Goal: Information Seeking & Learning: Understand process/instructions

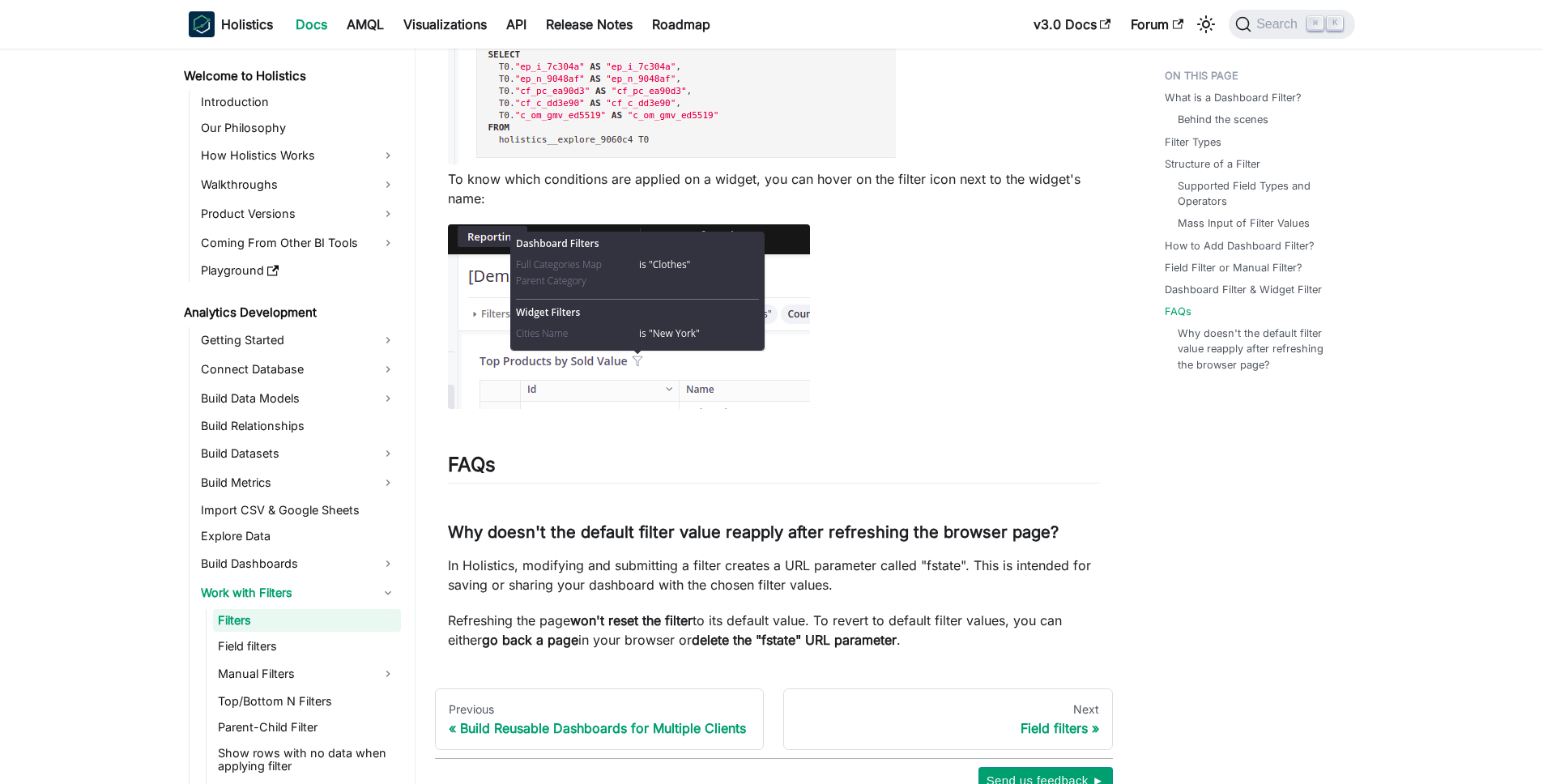
scroll to position [6361, 0]
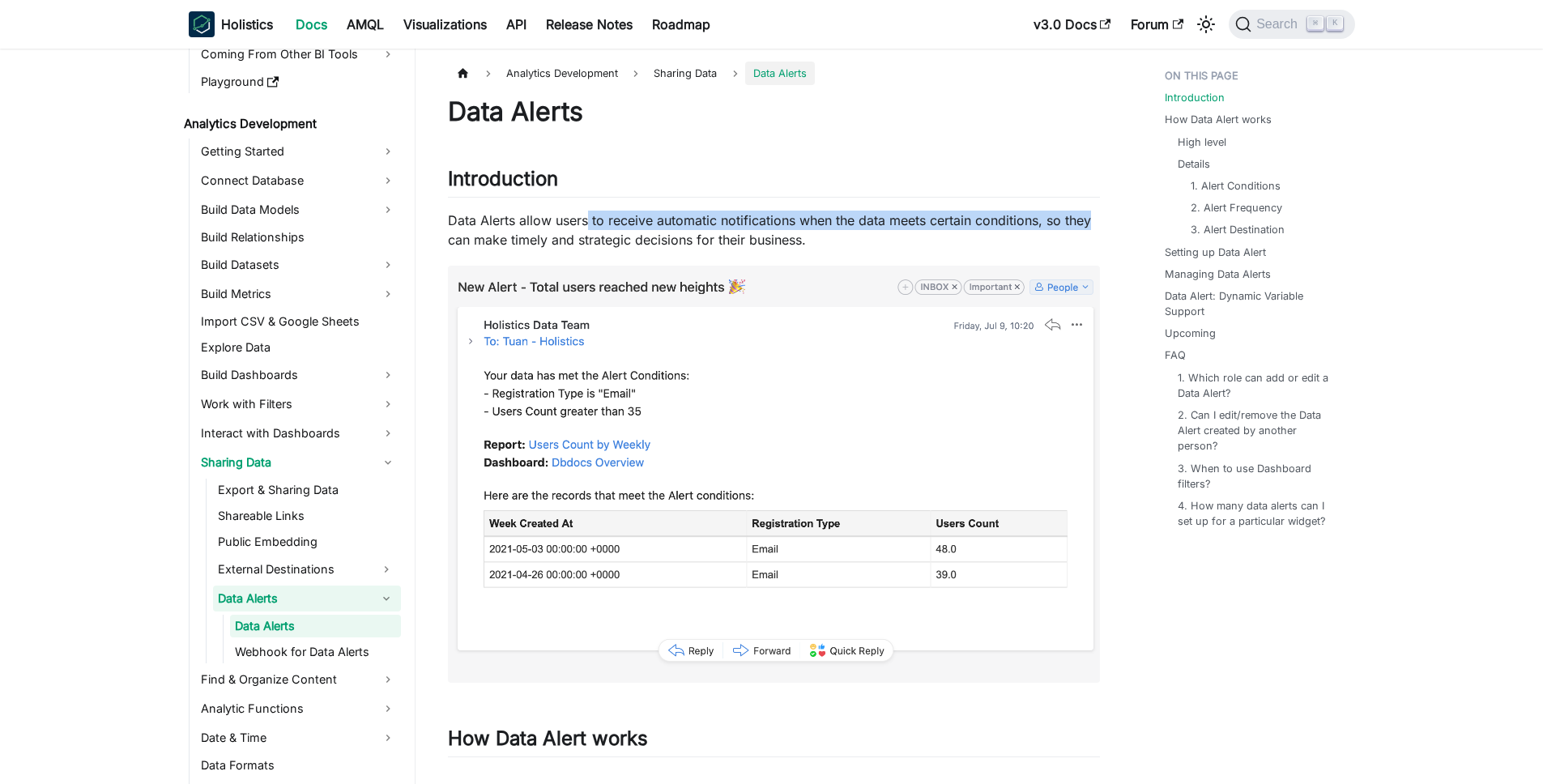
drag, startPoint x: 588, startPoint y: 219, endPoint x: 1093, endPoint y: 215, distance: 505.0
click at [1093, 215] on p "Data Alerts allow users to receive automatic notifications when the data meets …" at bounding box center [774, 229] width 652 height 38
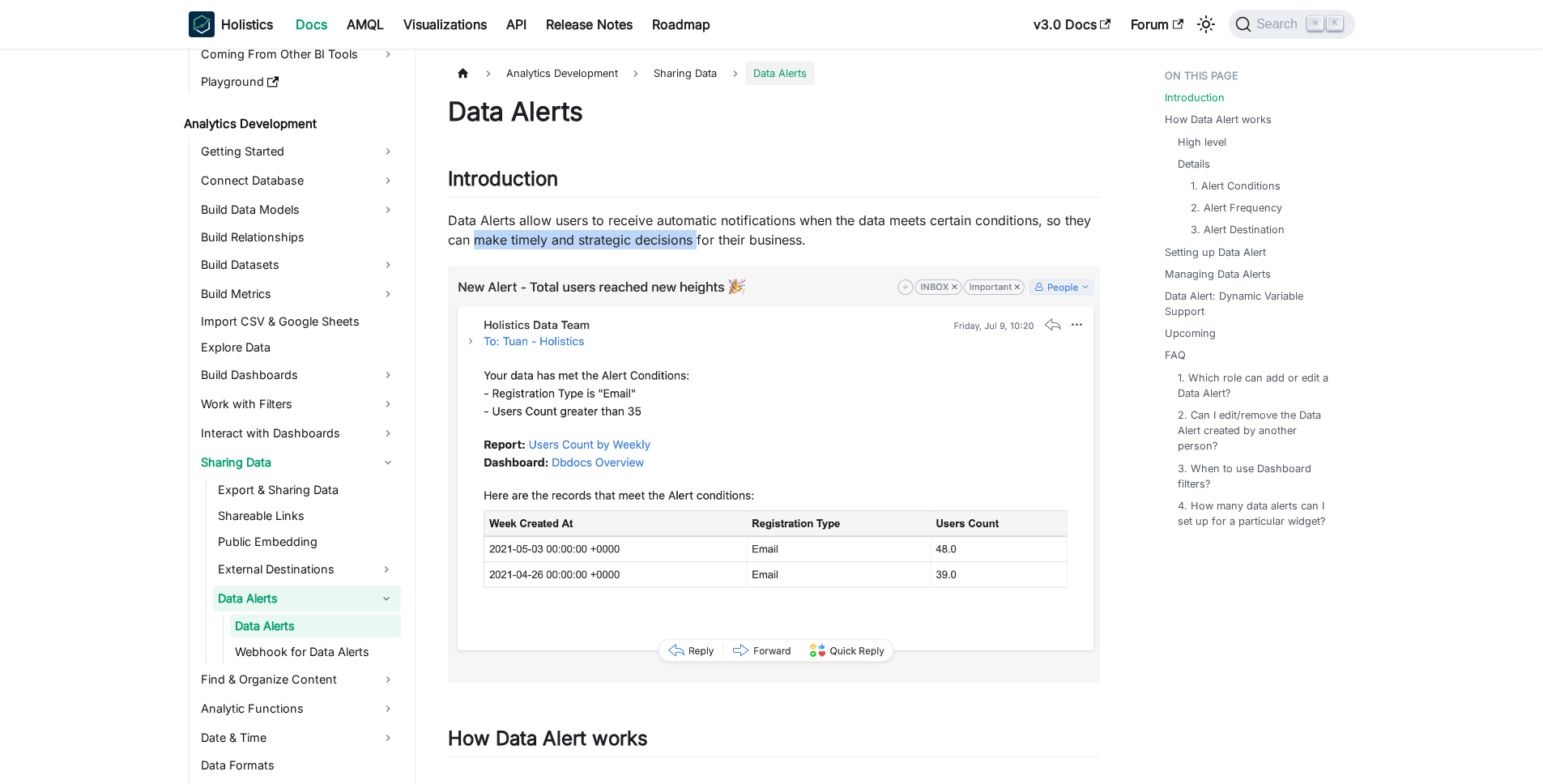
drag, startPoint x: 478, startPoint y: 241, endPoint x: 707, endPoint y: 242, distance: 229.0
click at [699, 242] on p "Data Alerts allow users to receive automatic notifications when the data meets …" at bounding box center [774, 229] width 652 height 38
click at [707, 242] on p "Data Alerts allow users to receive automatic notifications when the data meets …" at bounding box center [774, 229] width 652 height 38
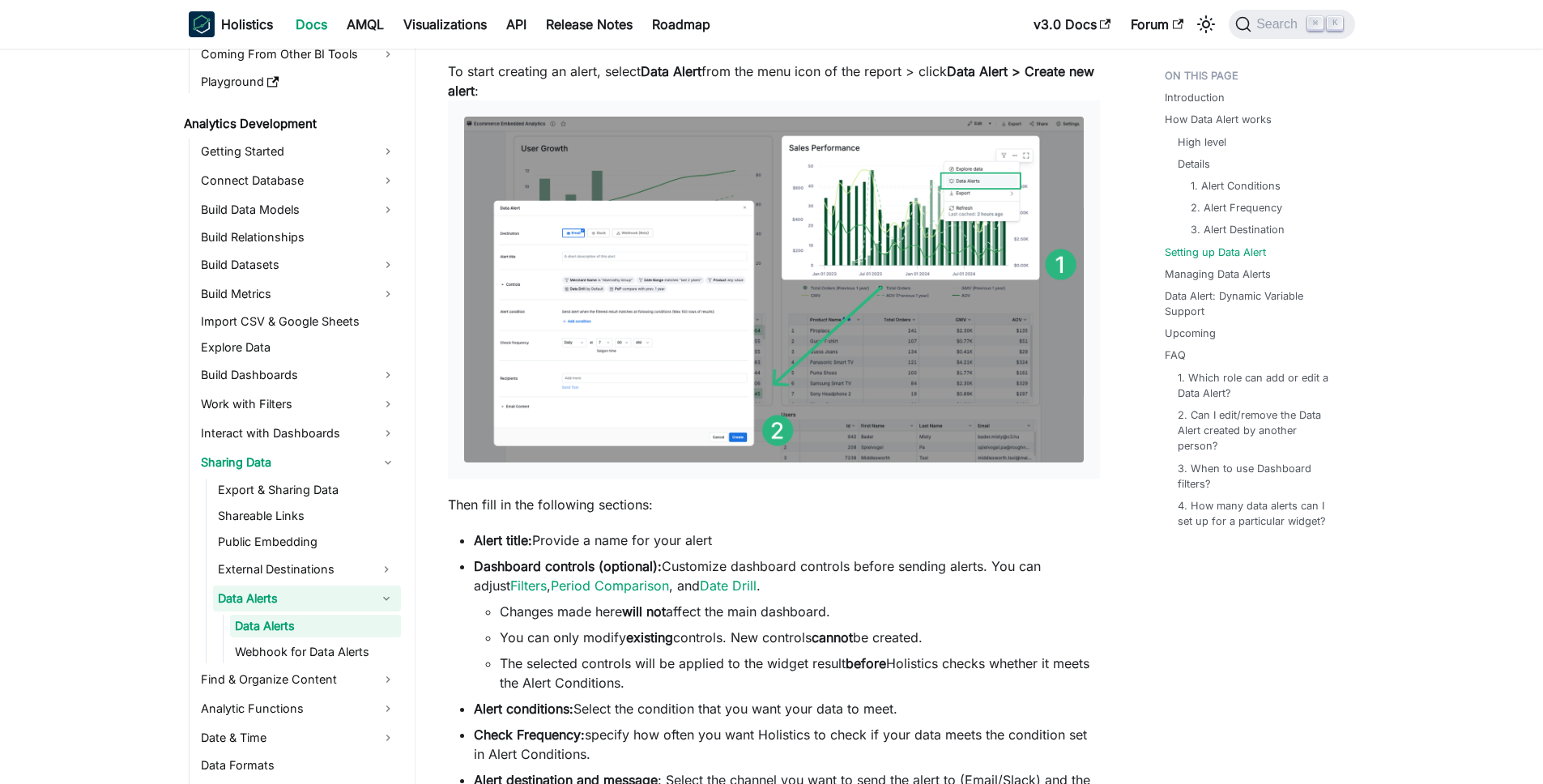
scroll to position [1915, 0]
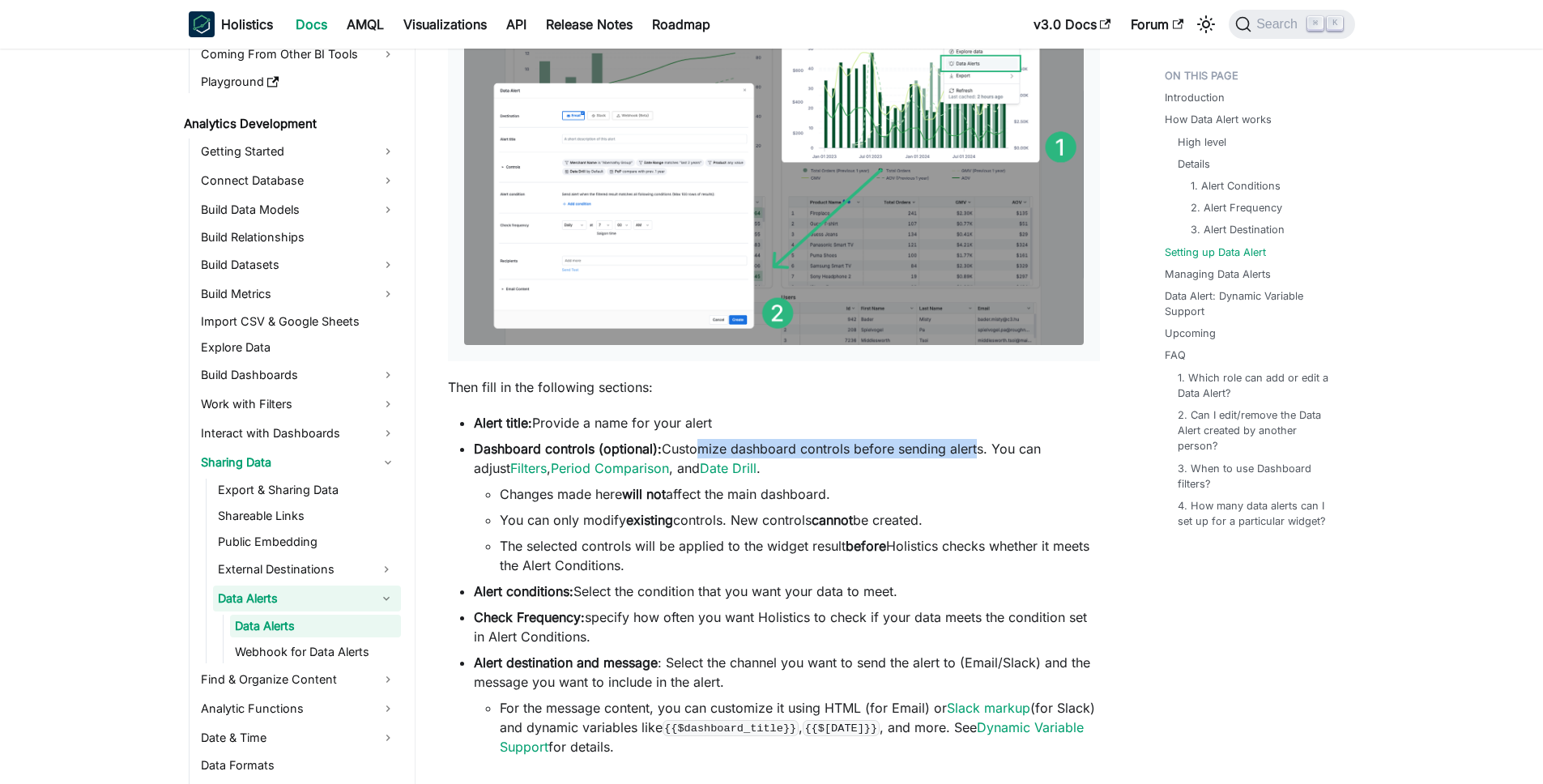
drag, startPoint x: 693, startPoint y: 448, endPoint x: 973, endPoint y: 447, distance: 280.0
click at [973, 447] on li "Dashboard controls (optional): Customize dashboard controls before sending aler…" at bounding box center [786, 507] width 626 height 136
click at [1041, 451] on li "Dashboard controls (optional): Customize dashboard controls before sending aler…" at bounding box center [786, 507] width 626 height 136
drag, startPoint x: 578, startPoint y: 495, endPoint x: 807, endPoint y: 497, distance: 229.0
click at [803, 497] on li "Changes made here will not affect the main dashboard." at bounding box center [800, 494] width 600 height 20
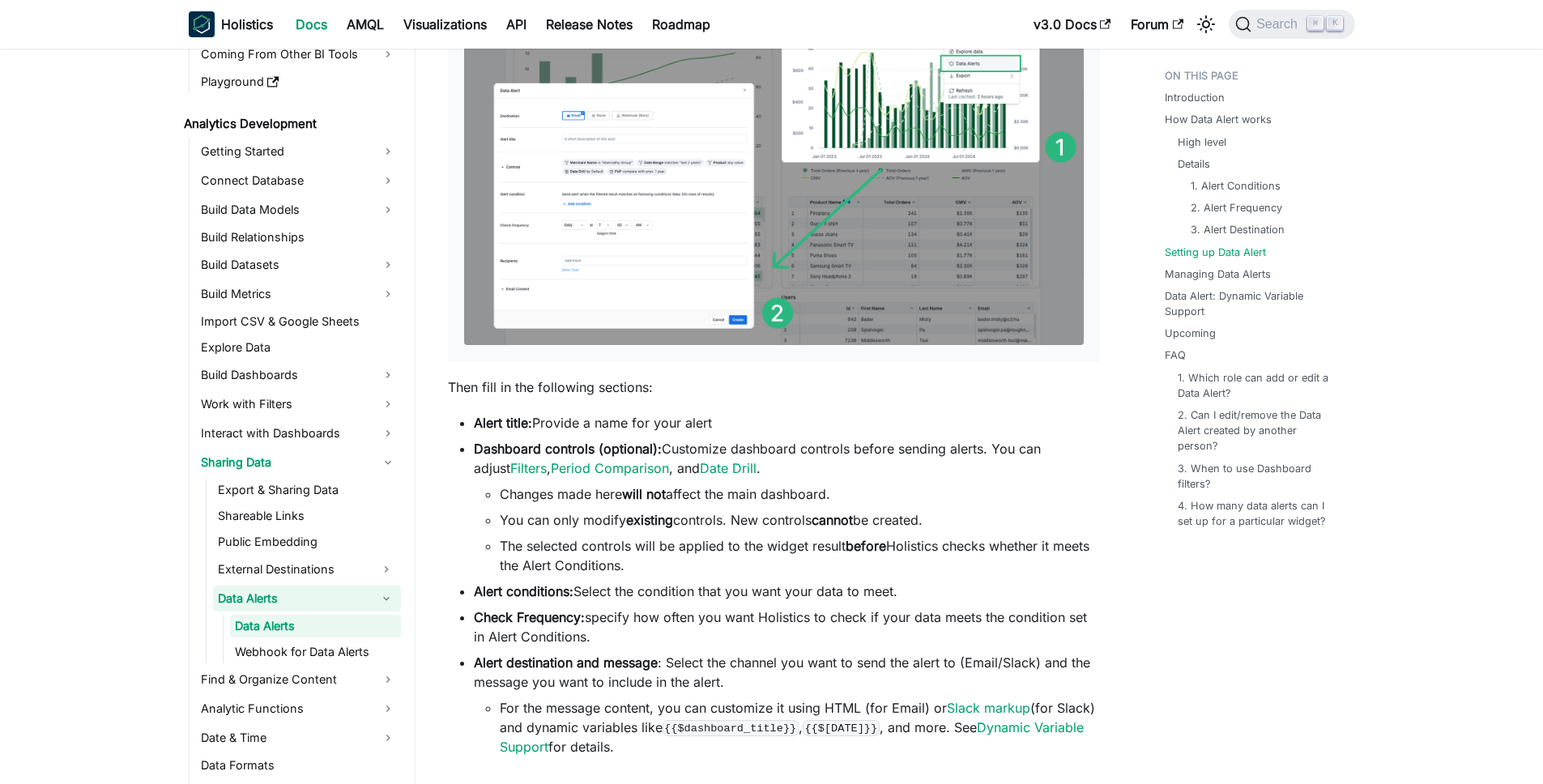
click at [820, 497] on li "Changes made here will not affect the main dashboard." at bounding box center [800, 494] width 600 height 20
drag, startPoint x: 550, startPoint y: 525, endPoint x: 917, endPoint y: 519, distance: 367.0
click at [916, 519] on li "You can only modify existing controls. New controls cannot be created." at bounding box center [800, 520] width 600 height 20
click at [924, 519] on li "You can only modify existing controls. New controls cannot be created." at bounding box center [800, 520] width 600 height 20
drag, startPoint x: 509, startPoint y: 550, endPoint x: 1016, endPoint y: 550, distance: 507.0
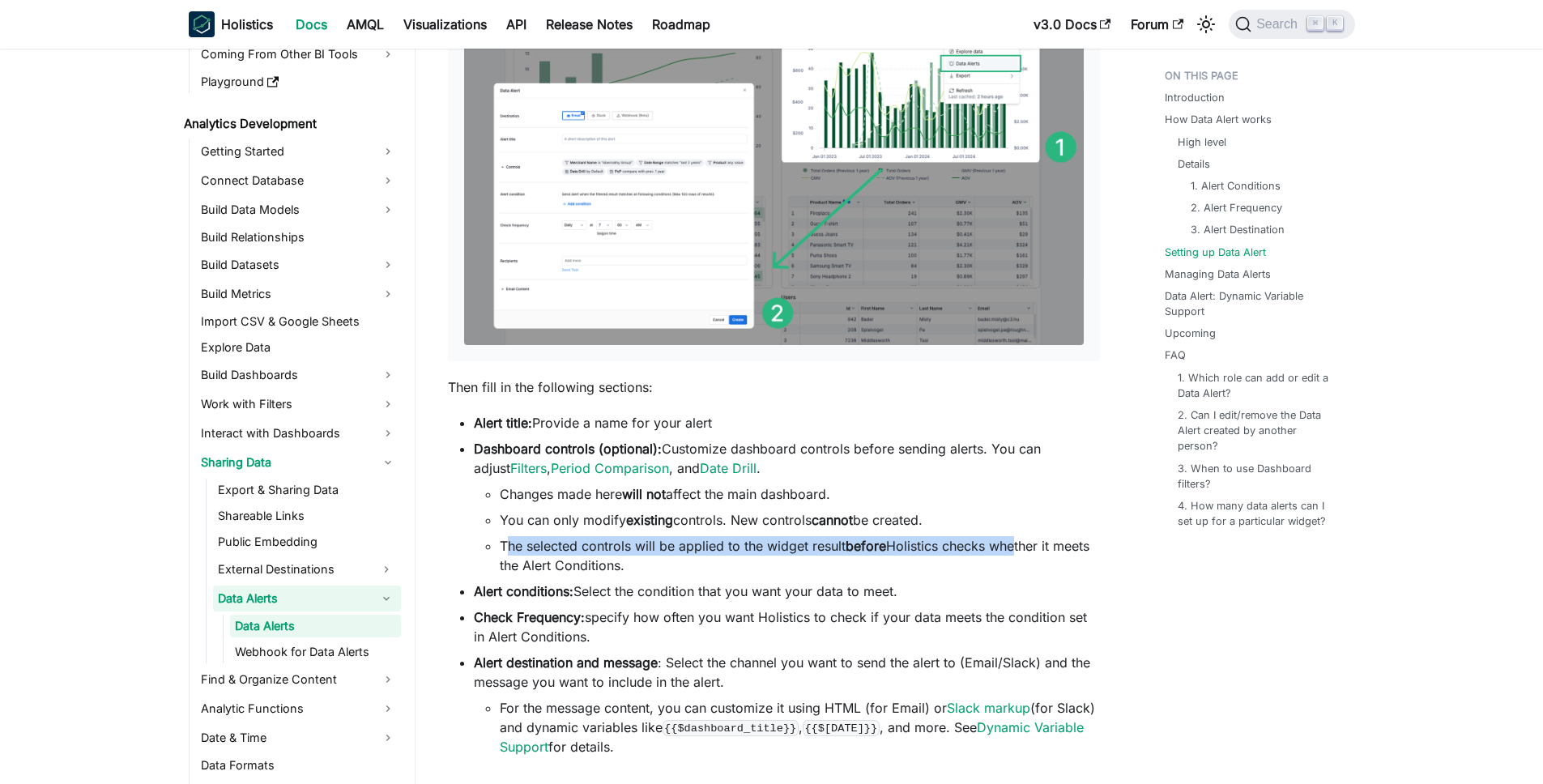
click at [1016, 550] on li "The selected controls will be applied to the widget result before Holistics che…" at bounding box center [800, 555] width 600 height 38
click at [1061, 550] on li "The selected controls will be applied to the widget result before Holistics che…" at bounding box center [800, 555] width 600 height 38
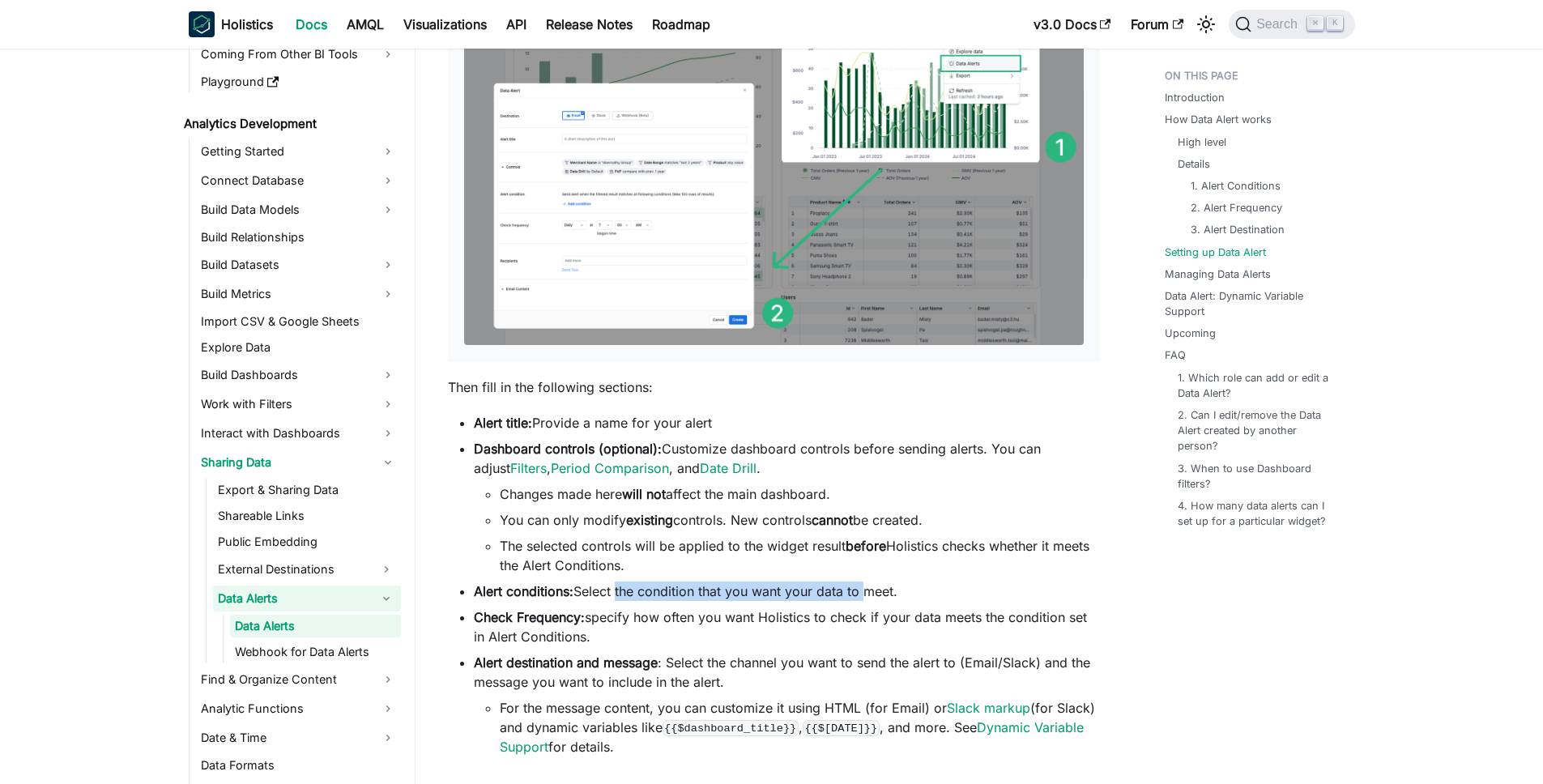
drag, startPoint x: 671, startPoint y: 592, endPoint x: 865, endPoint y: 587, distance: 194.1
click at [863, 587] on li "Alert conditions: Select the condition that you want your data to meet." at bounding box center [786, 592] width 626 height 20
click at [865, 587] on li "Alert conditions: Select the condition that you want your data to meet." at bounding box center [786, 592] width 626 height 20
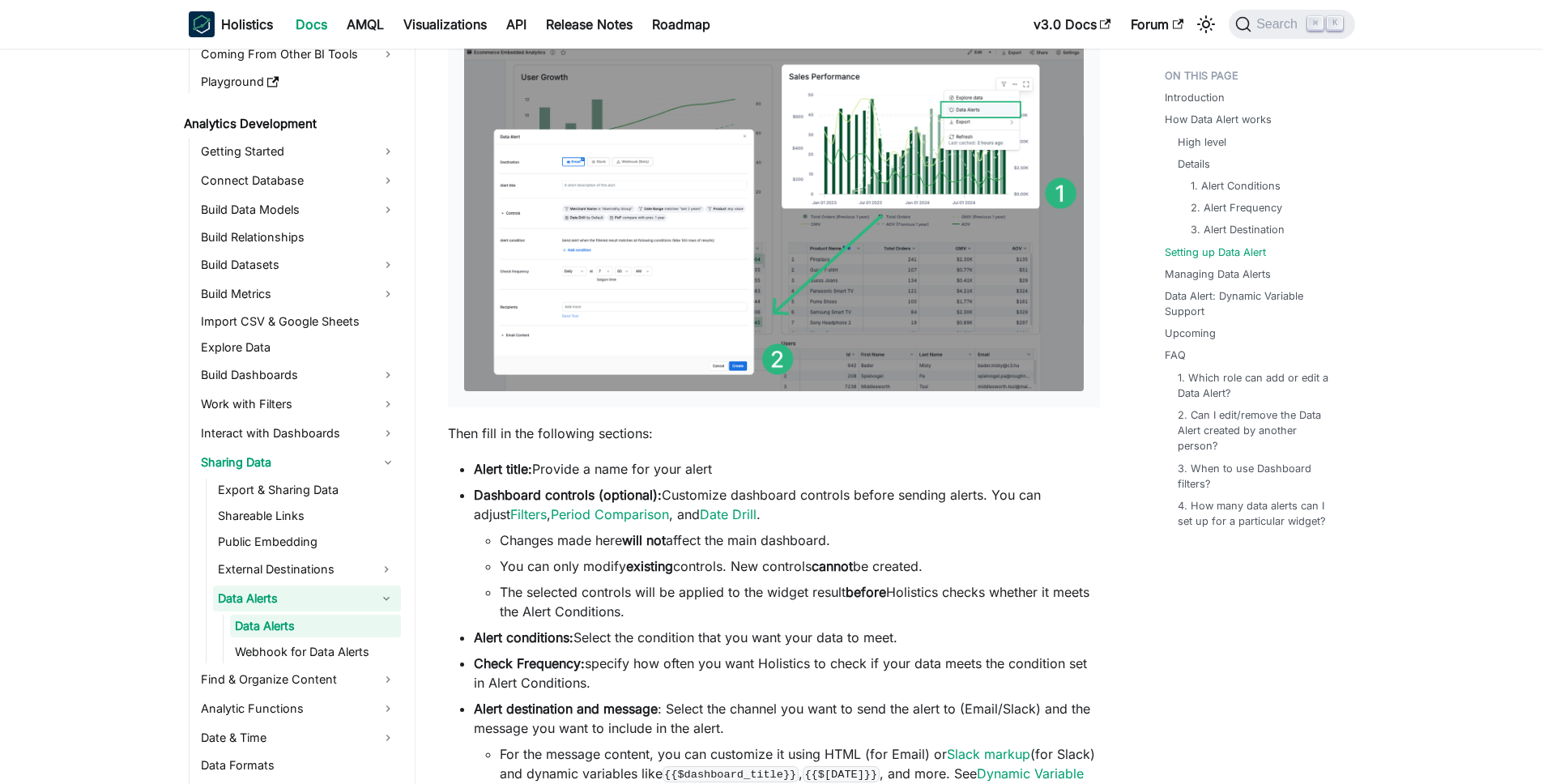
scroll to position [1875, 0]
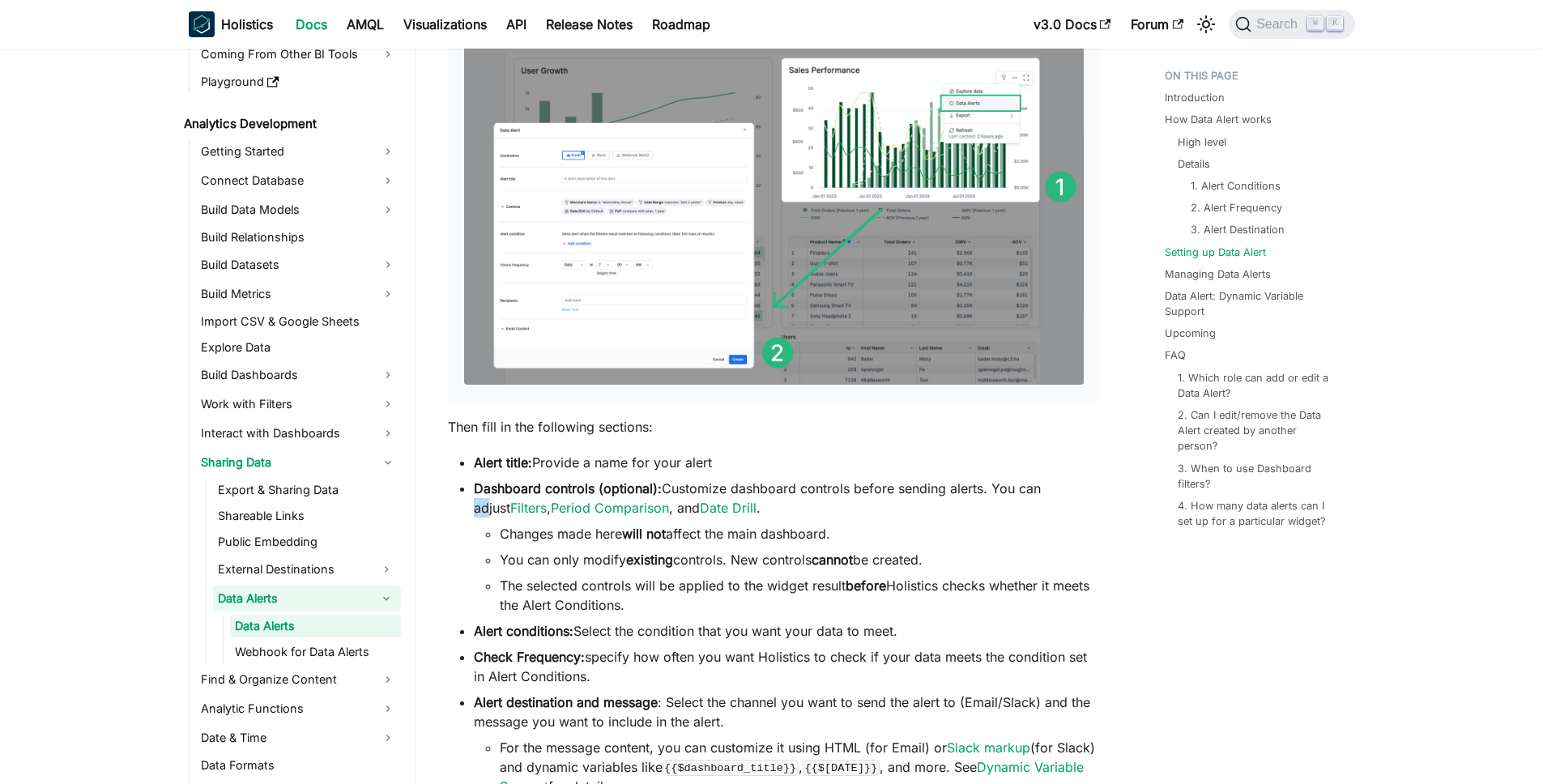
drag, startPoint x: 1033, startPoint y: 489, endPoint x: 1053, endPoint y: 490, distance: 20.0
click at [1053, 490] on li "Dashboard controls (optional): Customize dashboard controls before sending aler…" at bounding box center [786, 547] width 626 height 136
click at [1054, 490] on li "Dashboard controls (optional): Customize dashboard controls before sending aler…" at bounding box center [786, 547] width 626 height 136
drag, startPoint x: 623, startPoint y: 541, endPoint x: 764, endPoint y: 540, distance: 141.0
click at [752, 540] on li "Changes made here will not affect the main dashboard." at bounding box center [800, 533] width 600 height 20
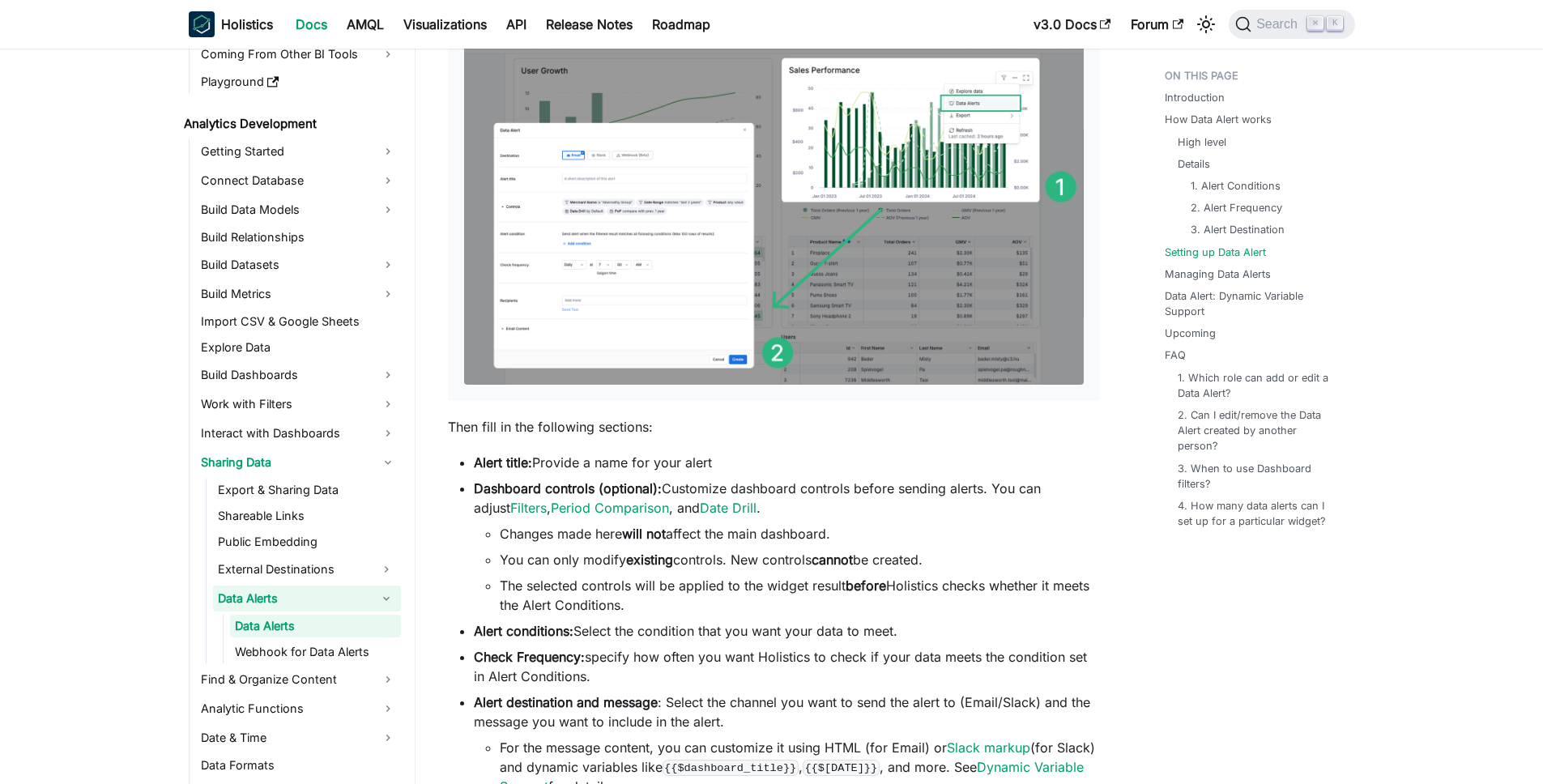
click at [764, 540] on li "Changes made here will not affect the main dashboard." at bounding box center [800, 533] width 600 height 20
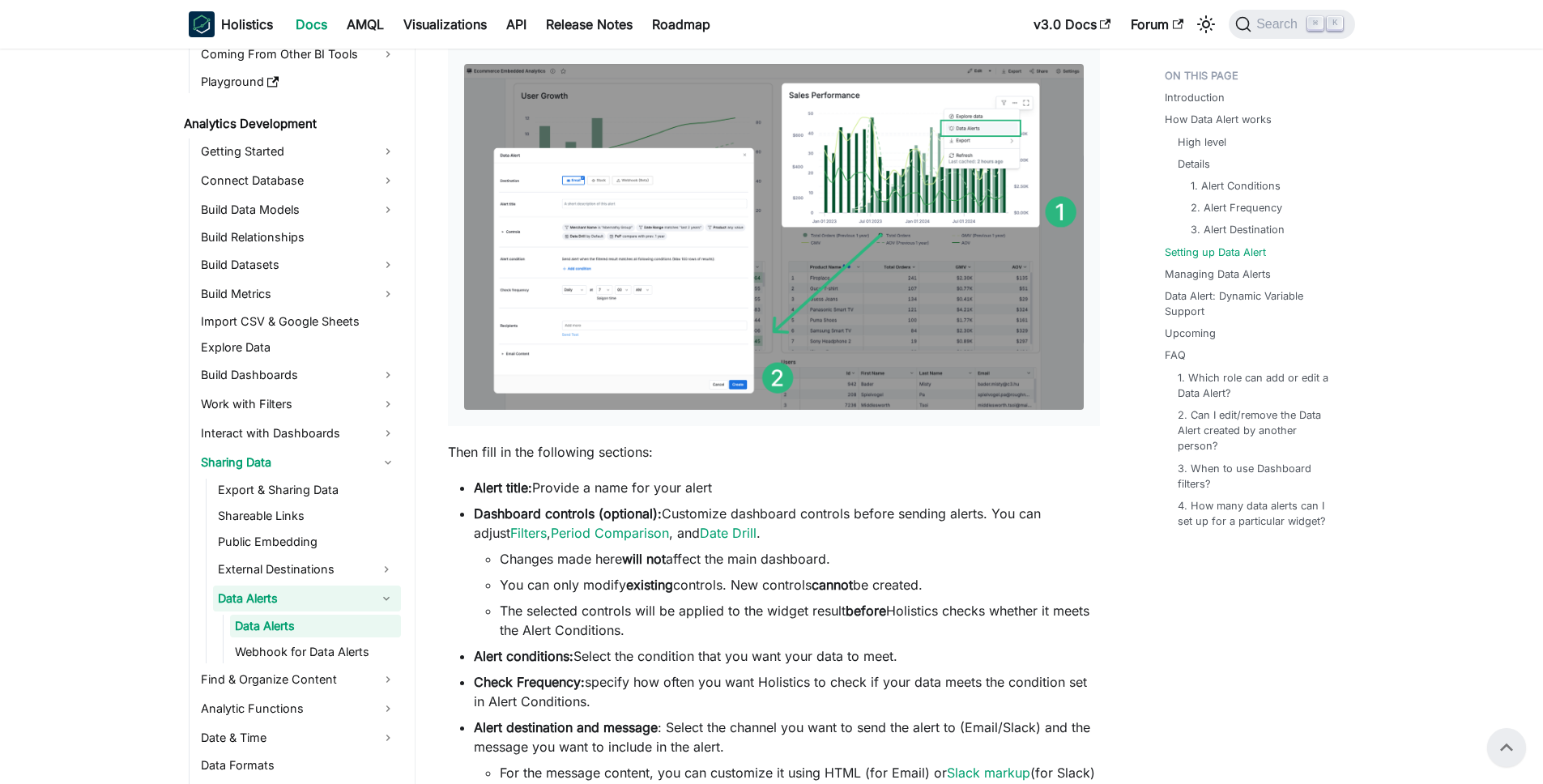
scroll to position [1850, 0]
drag, startPoint x: 777, startPoint y: 515, endPoint x: 979, endPoint y: 514, distance: 202.0
click at [979, 514] on li "Dashboard controls (optional): Customize dashboard controls before sending aler…" at bounding box center [786, 572] width 626 height 136
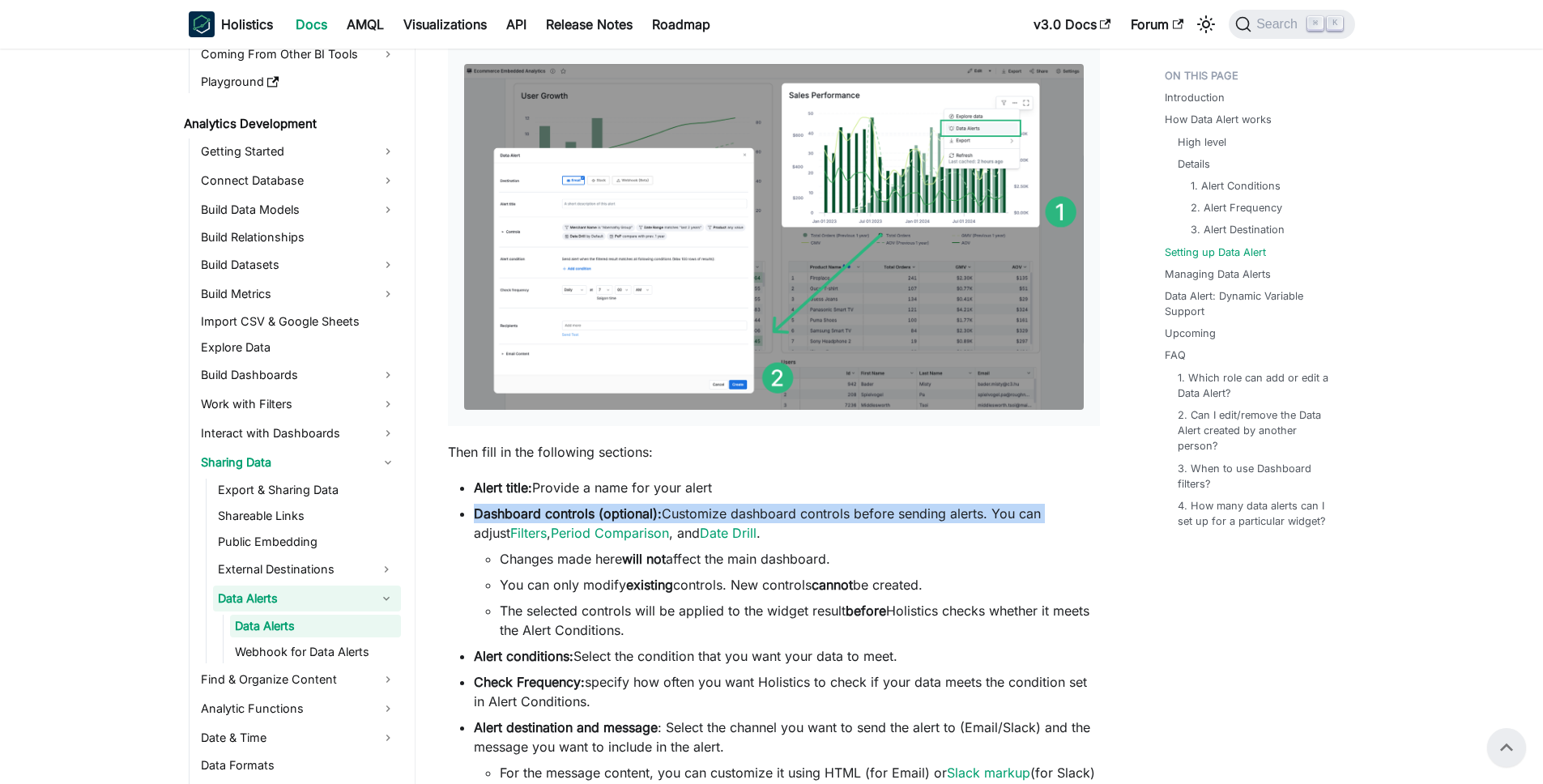
drag, startPoint x: 1072, startPoint y: 521, endPoint x: 1099, endPoint y: 521, distance: 27.0
click at [1099, 521] on li "Dashboard controls (optional): Customize dashboard controls before sending aler…" at bounding box center [786, 572] width 626 height 136
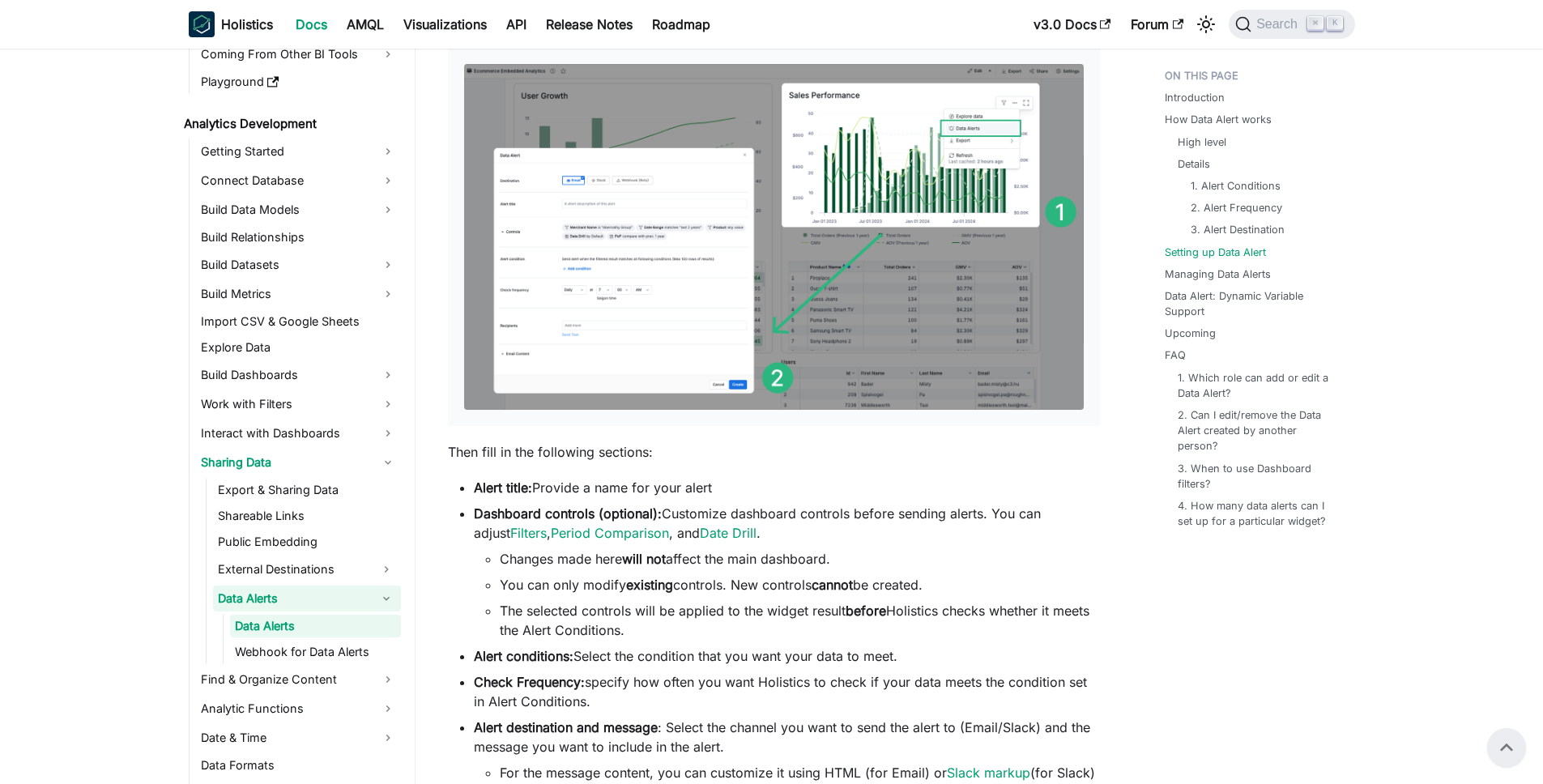
click at [666, 563] on strong "will not" at bounding box center [644, 558] width 44 height 16
drag, startPoint x: 519, startPoint y: 565, endPoint x: 821, endPoint y: 564, distance: 302.0
click at [821, 564] on li "Changes made here will not affect the main dashboard." at bounding box center [800, 558] width 600 height 20
drag, startPoint x: 519, startPoint y: 589, endPoint x: 745, endPoint y: 585, distance: 226.0
click at [742, 585] on li "You can only modify existing controls. New controls cannot be created." at bounding box center [800, 584] width 600 height 20
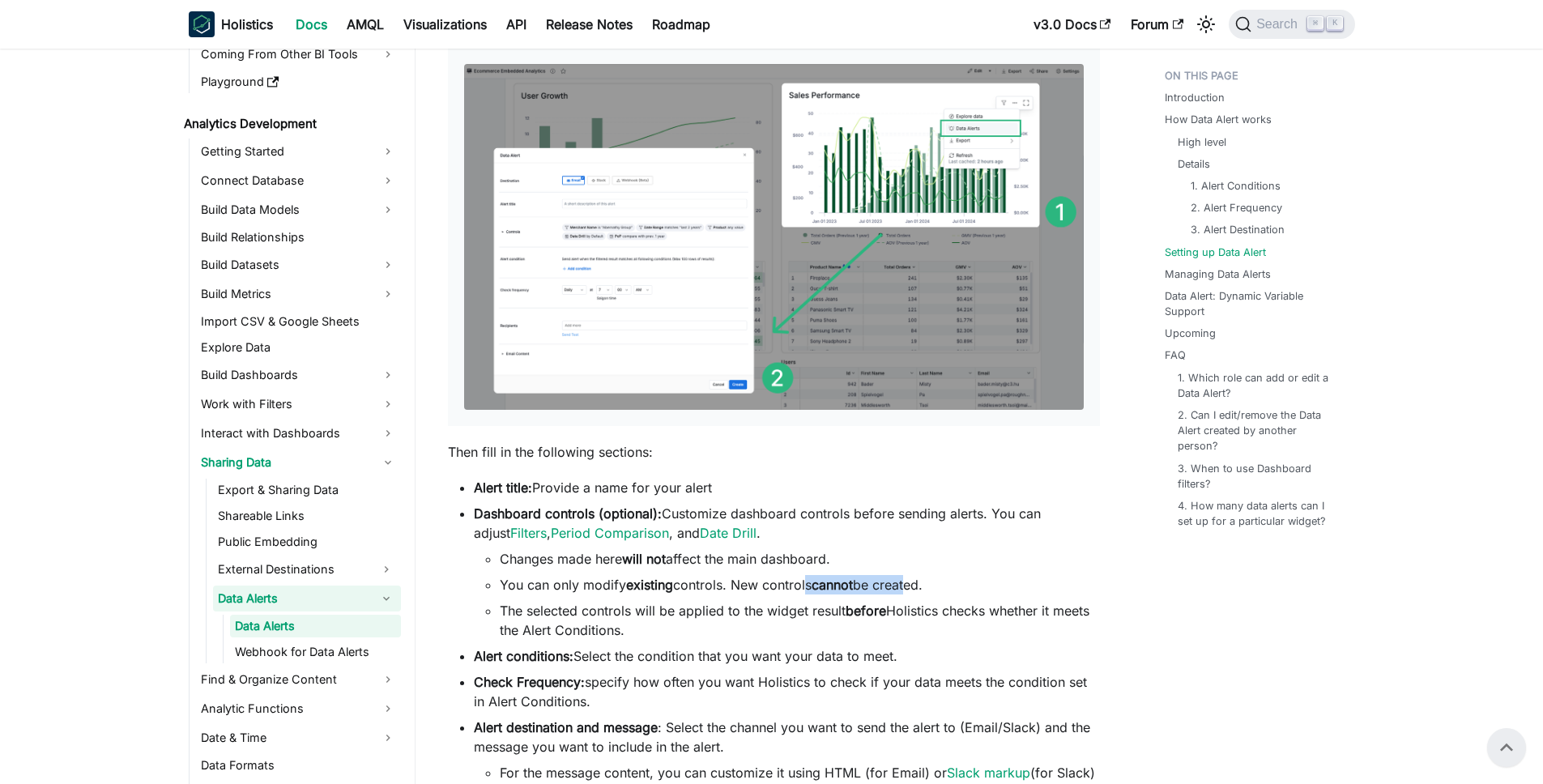
drag, startPoint x: 810, startPoint y: 585, endPoint x: 915, endPoint y: 588, distance: 105.0
click at [913, 588] on li "You can only modify existing controls. New controls cannot be created." at bounding box center [800, 584] width 600 height 20
click at [918, 587] on li "You can only modify existing controls. New controls cannot be created." at bounding box center [800, 584] width 600 height 20
drag, startPoint x: 510, startPoint y: 615, endPoint x: 845, endPoint y: 612, distance: 335.0
click at [845, 612] on li "The selected controls will be applied to the widget result before Holistics che…" at bounding box center [800, 619] width 600 height 38
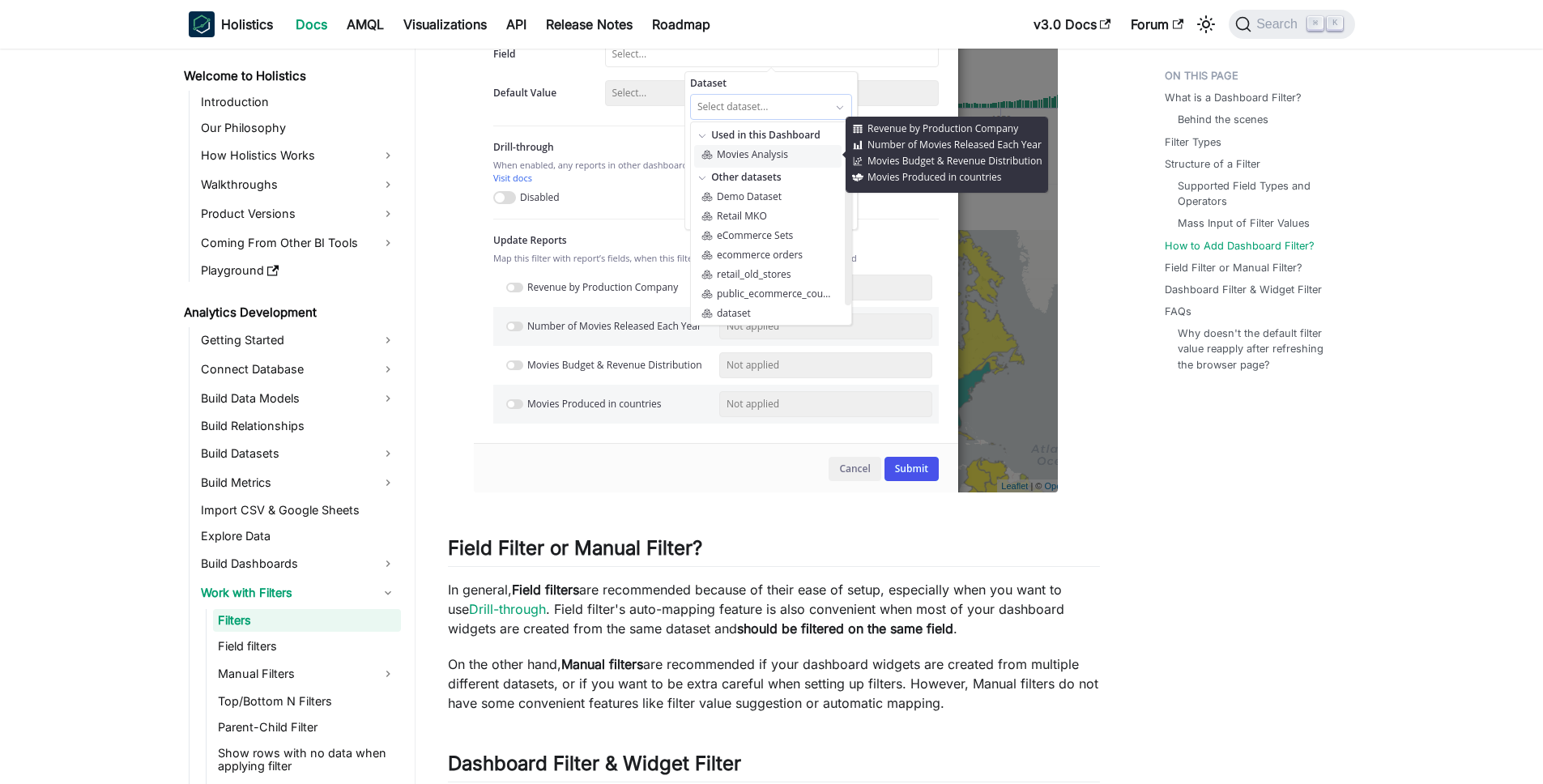
scroll to position [4950, 0]
